Goal: Find specific page/section: Find specific page/section

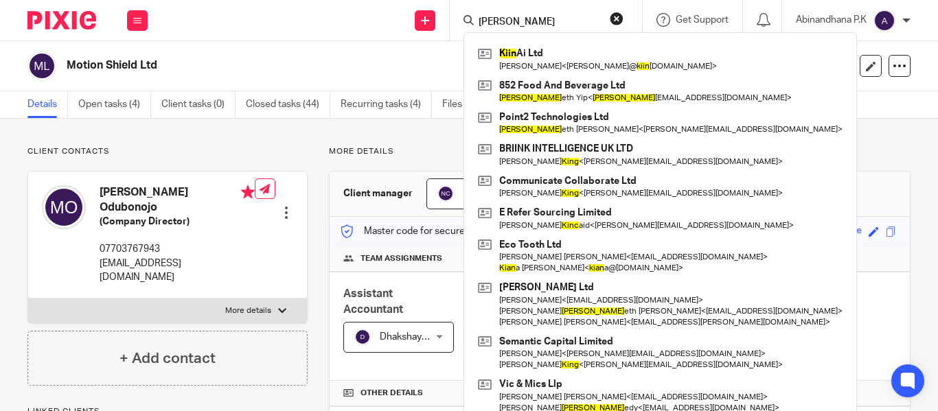
type input "[PERSON_NAME]"
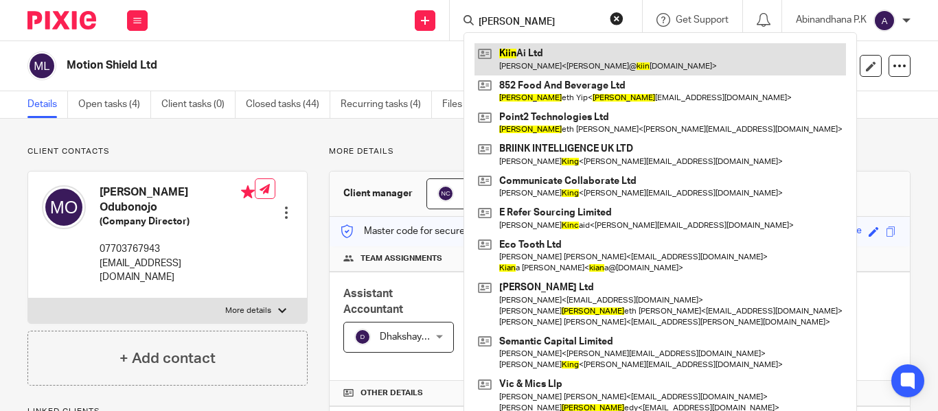
click at [525, 64] on link at bounding box center [661, 59] width 372 height 32
